Goal: Information Seeking & Learning: Find specific fact

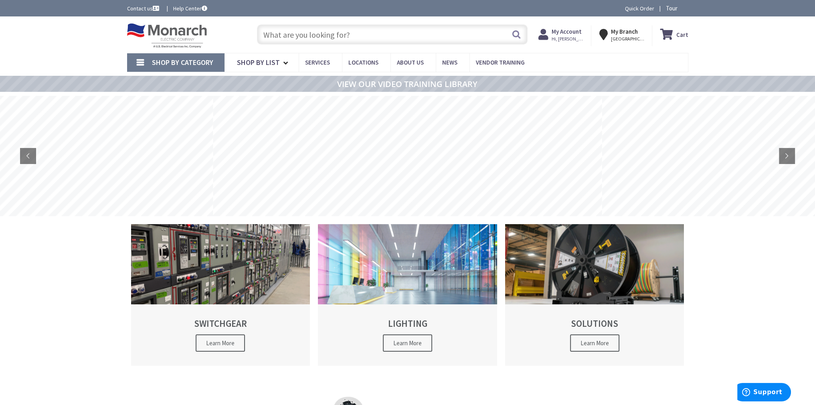
click at [407, 36] on input "text" at bounding box center [392, 34] width 271 height 20
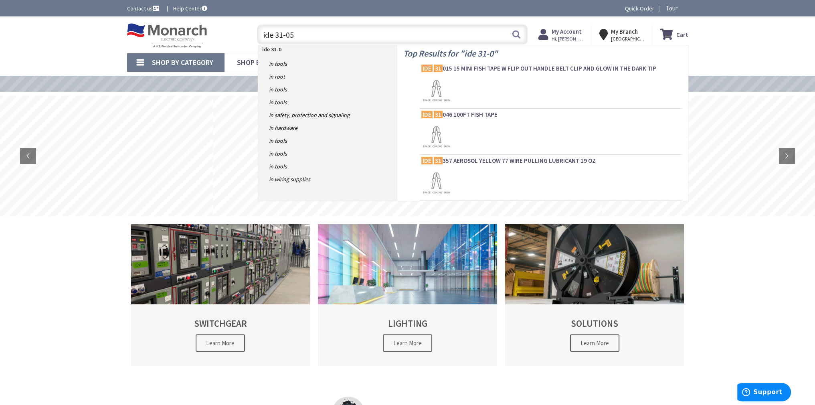
type input "ide 31-058"
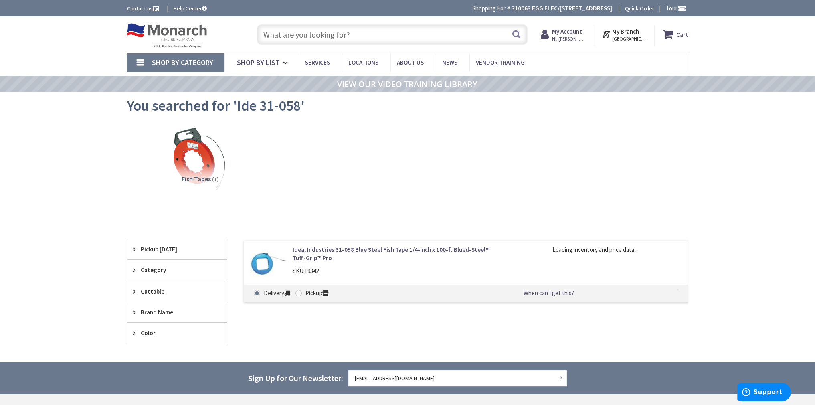
click at [496, 172] on div "Fish Tapes (1)" at bounding box center [407, 165] width 533 height 86
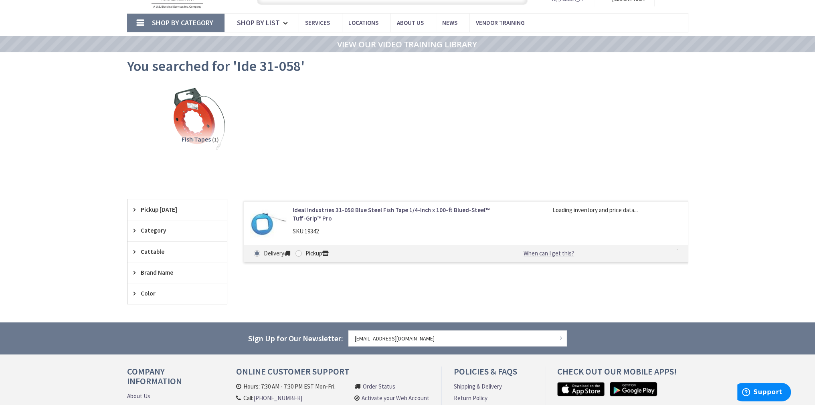
scroll to position [40, 0]
click at [492, 151] on div "Fish Tapes (1)" at bounding box center [407, 125] width 533 height 86
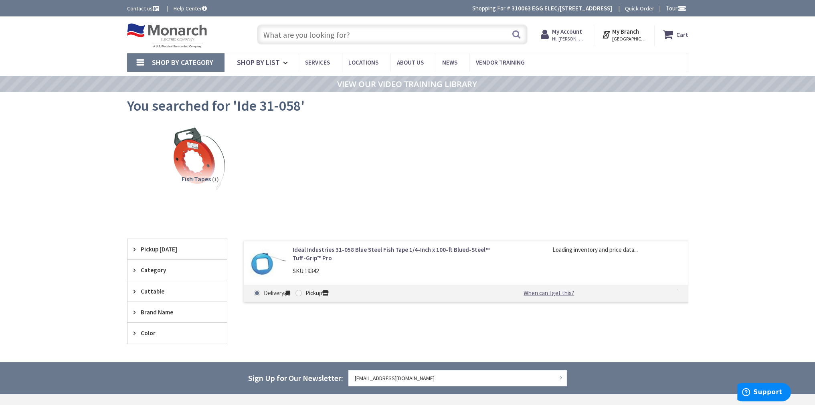
click at [492, 151] on div "Fish Tapes (1)" at bounding box center [407, 165] width 533 height 86
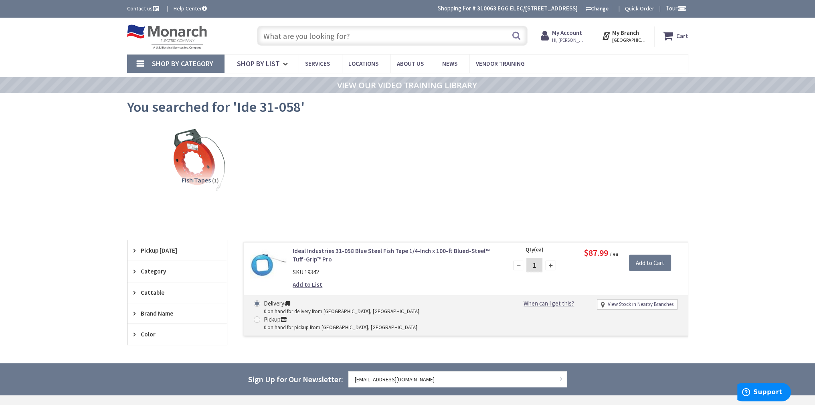
click at [537, 143] on div "Fish Tapes (1)" at bounding box center [407, 166] width 533 height 86
click at [421, 119] on div "You searched for 'Ide 31-058'" at bounding box center [407, 108] width 561 height 30
click at [413, 105] on div "You searched for 'Ide 31-058'" at bounding box center [407, 108] width 561 height 30
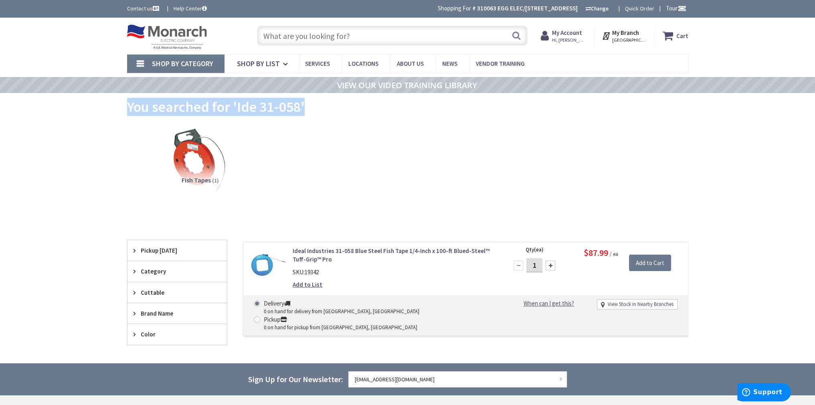
click at [413, 105] on div "You searched for 'Ide 31-058'" at bounding box center [407, 108] width 561 height 30
click at [410, 105] on div "You searched for 'Ide 31-058'" at bounding box center [407, 108] width 561 height 30
drag, startPoint x: 272, startPoint y: 99, endPoint x: 318, endPoint y: 111, distance: 47.2
click at [272, 99] on span "You searched for 'Ide 31-058'" at bounding box center [216, 107] width 178 height 18
